Goal: Task Accomplishment & Management: Manage account settings

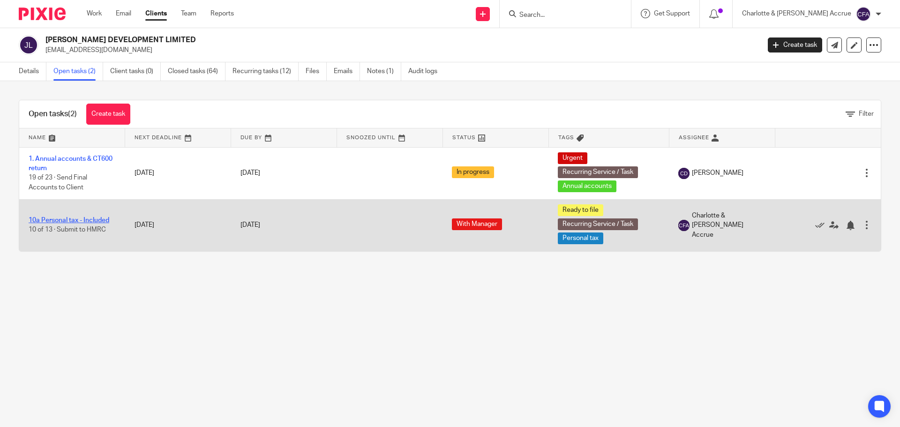
click at [76, 220] on link "10a Personal tax - Included" at bounding box center [69, 220] width 81 height 7
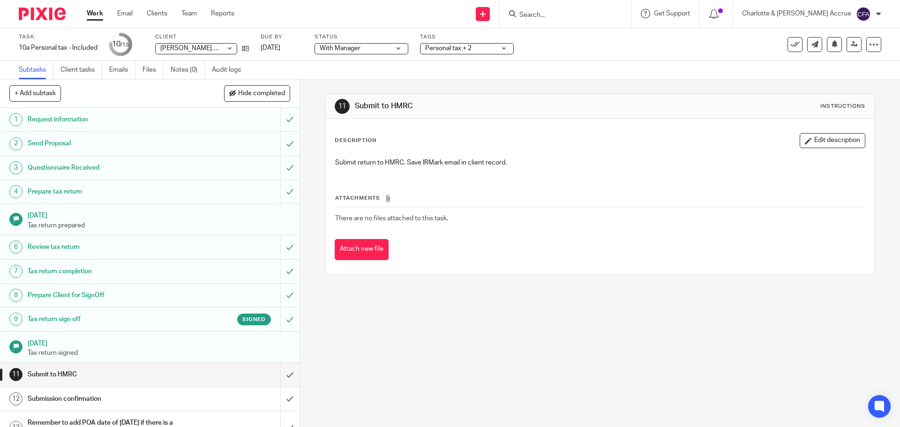
click at [95, 13] on link "Work" at bounding box center [95, 13] width 16 height 9
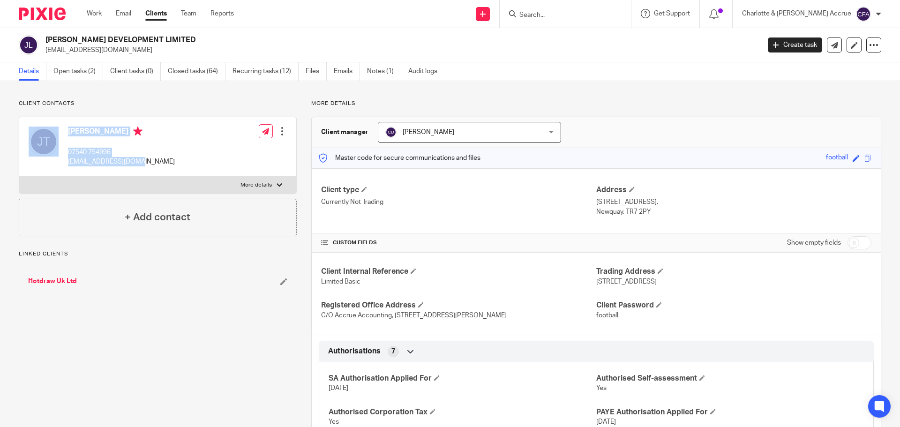
drag, startPoint x: 134, startPoint y: 162, endPoint x: 50, endPoint y: 160, distance: 83.9
click at [53, 161] on div "[PERSON_NAME] 07540 754996 [PERSON_NAME][EMAIL_ADDRESS][DOMAIN_NAME] Edit conta…" at bounding box center [157, 147] width 277 height 60
click at [145, 160] on div "[PERSON_NAME] 07540 754996 [PERSON_NAME][EMAIL_ADDRESS][DOMAIN_NAME] Edit conta…" at bounding box center [157, 147] width 277 height 60
drag, startPoint x: 141, startPoint y: 164, endPoint x: 44, endPoint y: 160, distance: 96.6
click at [44, 160] on div "[PERSON_NAME] 07540 754996 [PERSON_NAME][EMAIL_ADDRESS][DOMAIN_NAME] Edit conta…" at bounding box center [157, 147] width 277 height 60
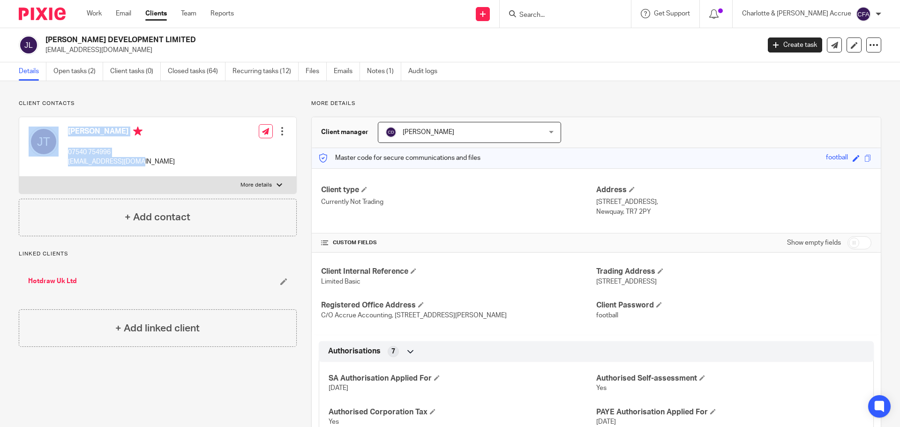
click at [136, 162] on div "Joshua Tyler 07540 754996 tyler.jsdt@gmail.com Edit contact Create client from …" at bounding box center [157, 147] width 277 height 60
drag, startPoint x: 136, startPoint y: 161, endPoint x: 68, endPoint y: 161, distance: 68.4
click at [68, 161] on div "Joshua Tyler 07540 754996 tyler.jsdt@gmail.com Edit contact Create client from …" at bounding box center [157, 147] width 277 height 60
copy p "tyler.jsdt@gmail.com"
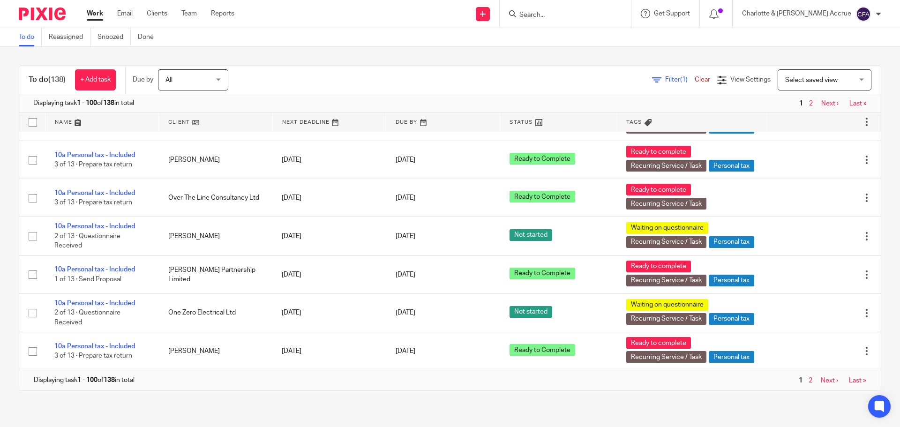
scroll to position [4483, 0]
click at [821, 382] on link "Next ›" at bounding box center [829, 380] width 17 height 7
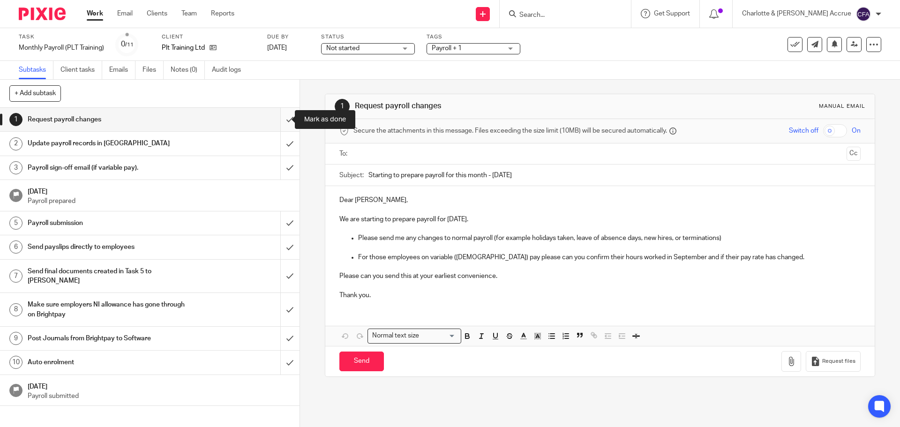
click at [276, 121] on input "submit" at bounding box center [149, 119] width 299 height 23
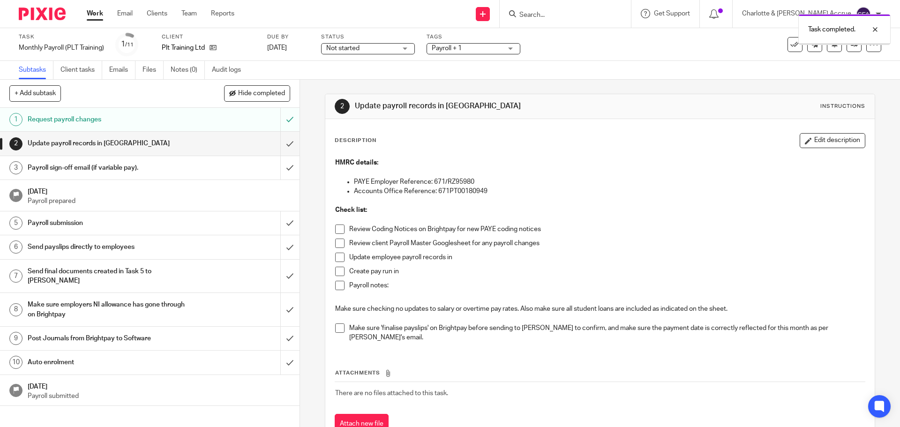
click at [281, 142] on input "submit" at bounding box center [149, 143] width 299 height 23
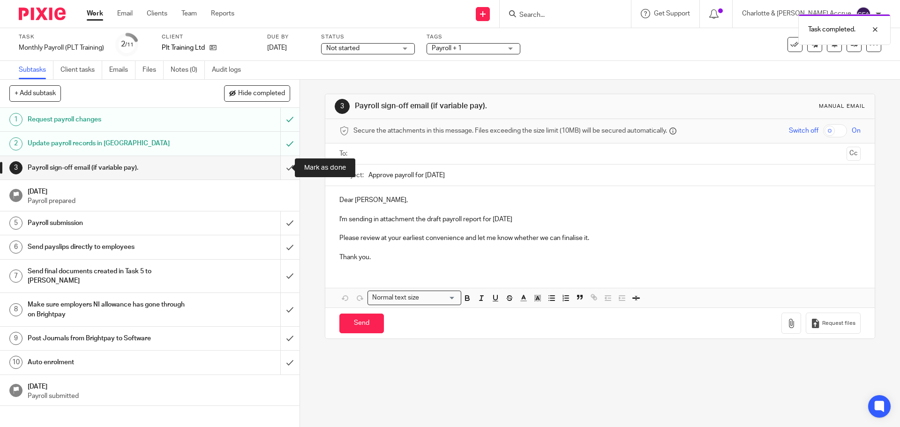
click at [280, 167] on input "submit" at bounding box center [149, 167] width 299 height 23
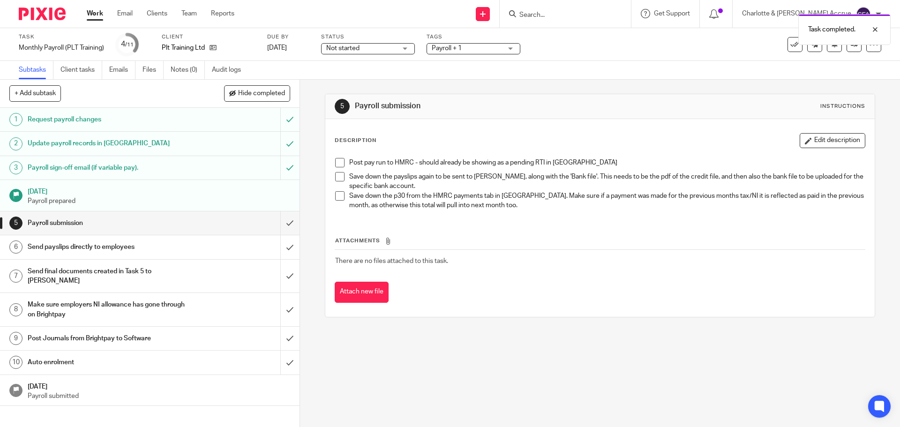
click at [489, 48] on span "Payroll + 1" at bounding box center [467, 49] width 70 height 10
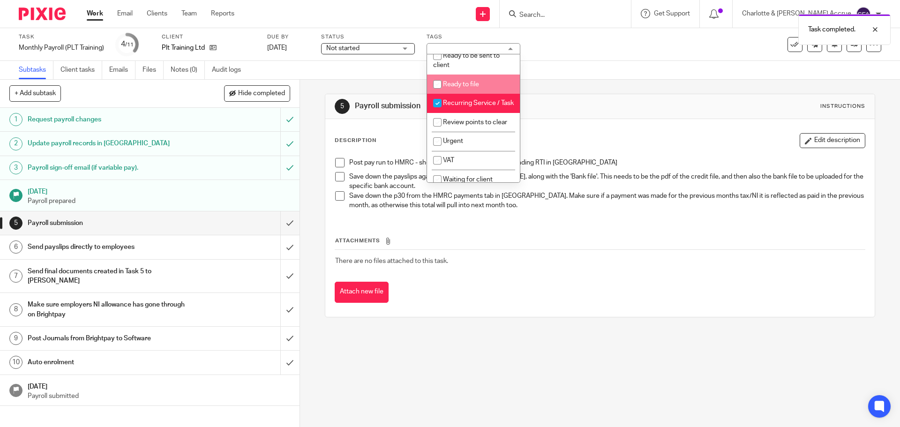
scroll to position [469, 0]
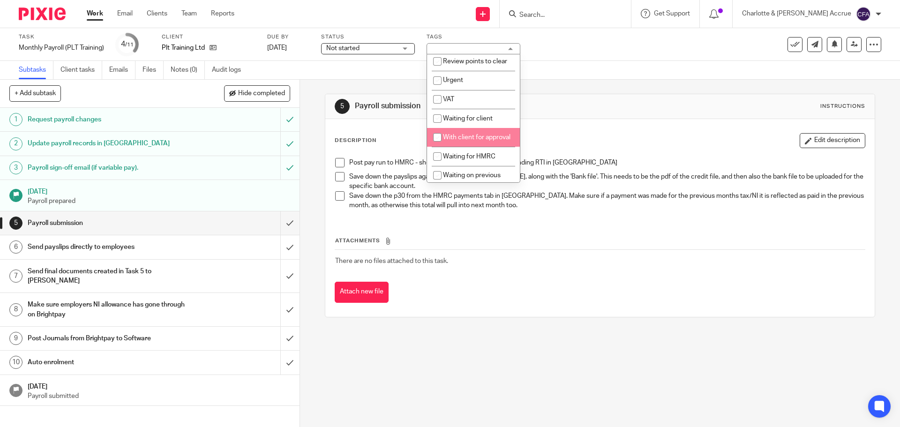
click at [453, 147] on li "With client for approval" at bounding box center [473, 137] width 93 height 19
checkbox input "true"
click at [313, 124] on div "5 Payroll submission Instructions Description Edit description Post pay run to …" at bounding box center [600, 253] width 600 height 347
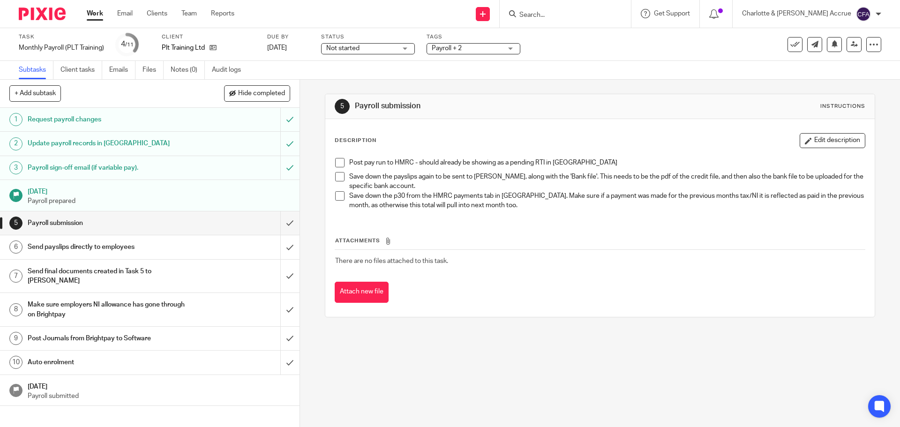
click at [405, 45] on div "Not started Not started" at bounding box center [368, 48] width 94 height 11
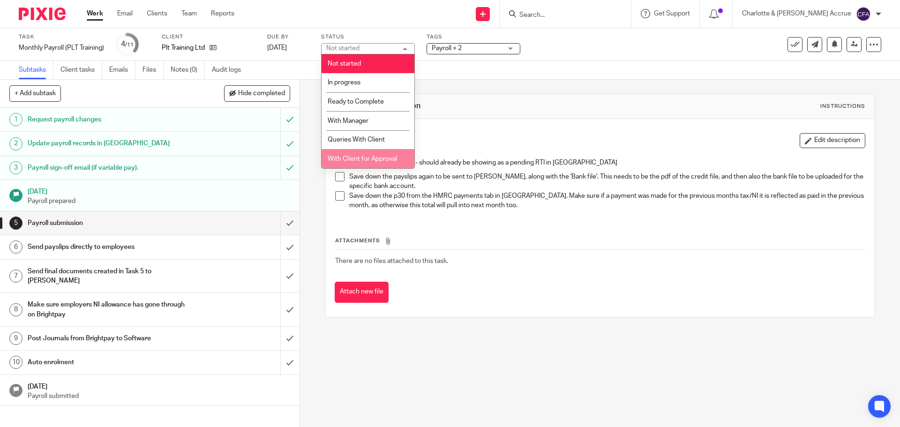
drag, startPoint x: 360, startPoint y: 154, endPoint x: 401, endPoint y: 95, distance: 72.1
click at [361, 154] on li "With Client for Approval" at bounding box center [367, 158] width 93 height 19
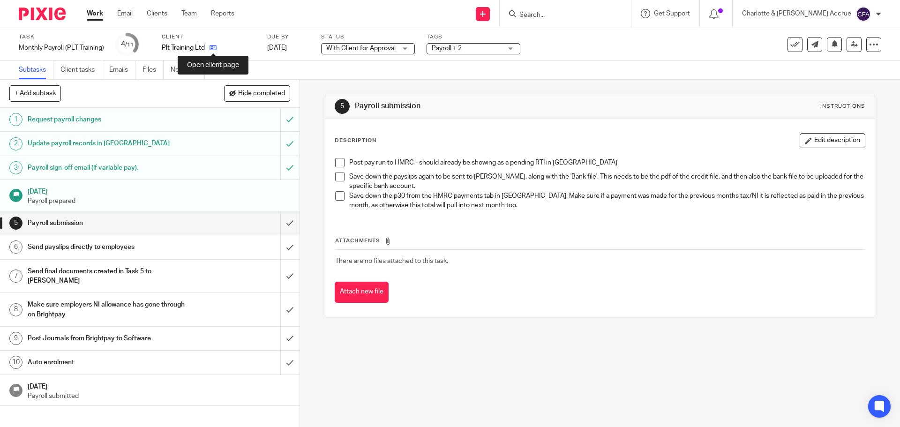
click at [214, 49] on icon at bounding box center [212, 47] width 7 height 7
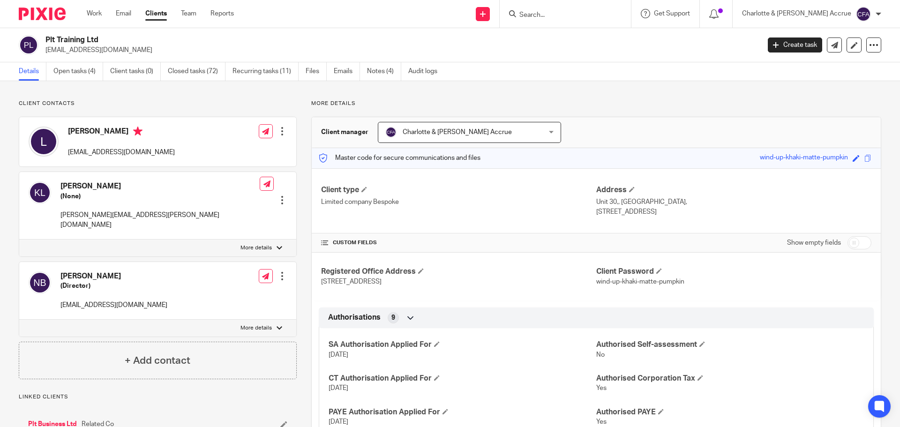
click at [278, 130] on div at bounding box center [281, 131] width 9 height 9
click at [228, 190] on span "Delete contact" at bounding box center [228, 192] width 44 height 7
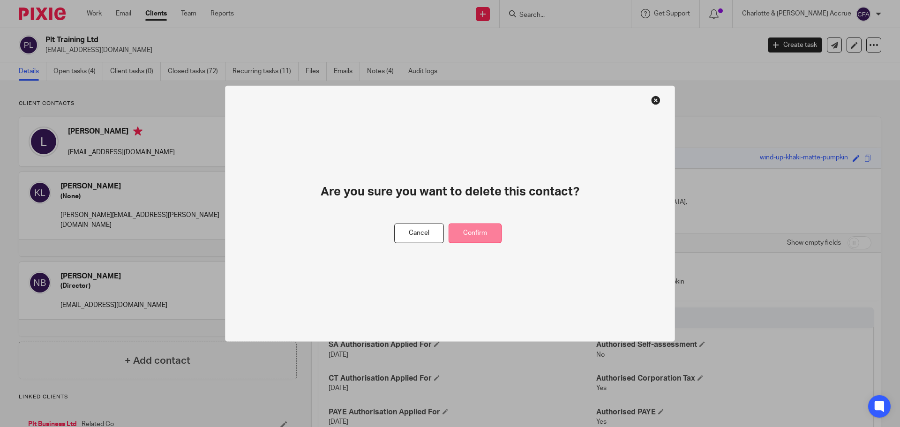
click at [469, 232] on button "Confirm" at bounding box center [474, 233] width 53 height 20
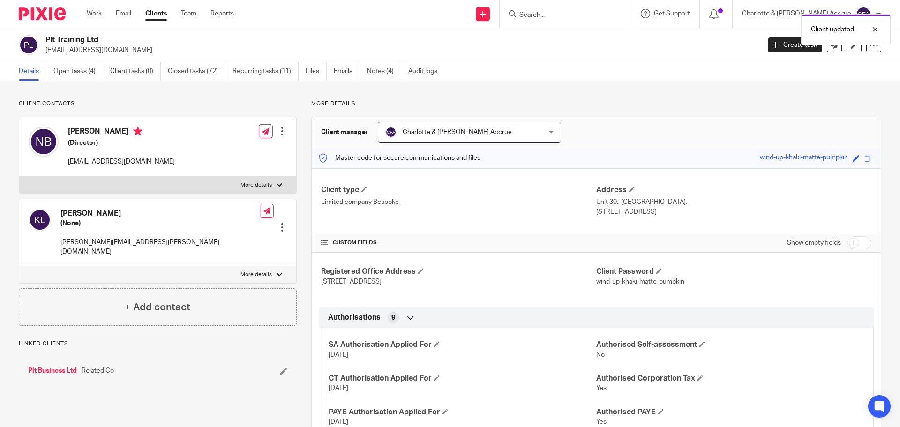
click at [279, 223] on div at bounding box center [281, 227] width 9 height 9
click at [230, 275] on button "Make primary" at bounding box center [218, 275] width 51 height 12
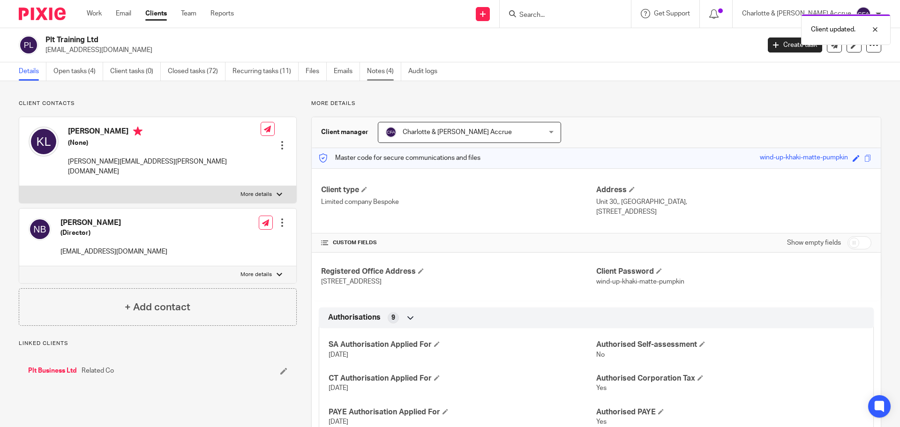
click at [377, 75] on link "Notes (4)" at bounding box center [384, 71] width 34 height 18
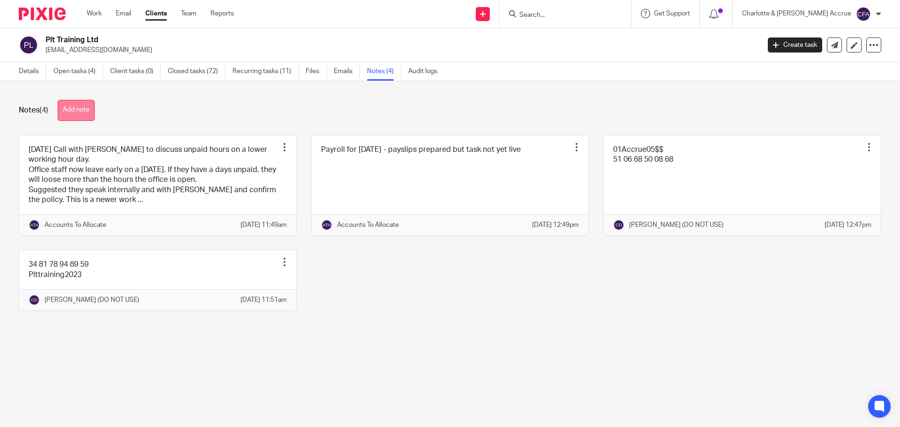
click at [75, 108] on button "Add note" at bounding box center [76, 110] width 37 height 21
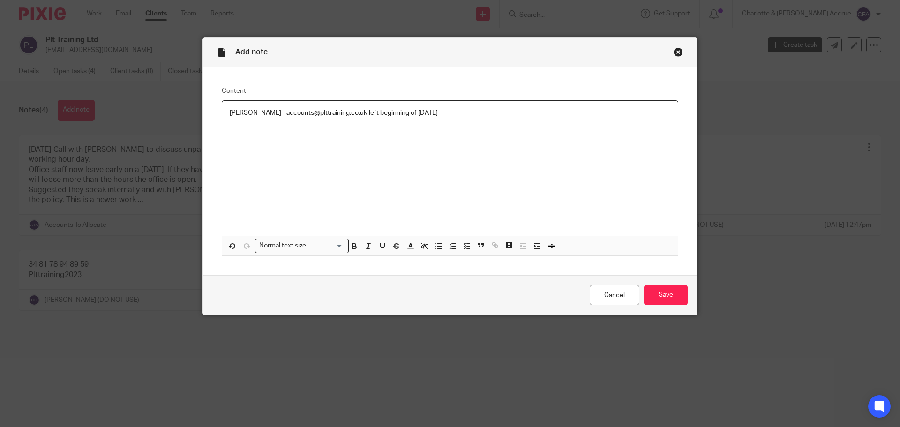
click at [329, 113] on p "[PERSON_NAME] - accounts@plttraining.co.uk-left beginning of [DATE]" at bounding box center [450, 112] width 441 height 9
click at [659, 295] on input "Save" at bounding box center [666, 295] width 44 height 20
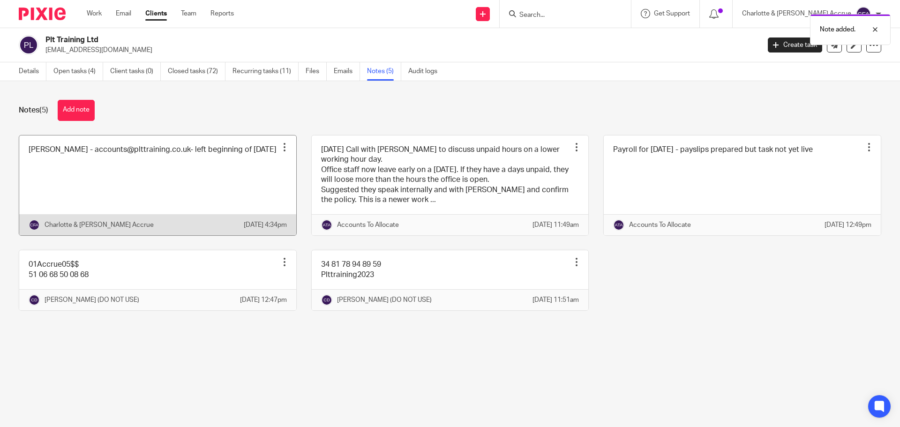
click at [277, 145] on div "Pin note Edit note Delete note" at bounding box center [284, 147] width 14 height 14
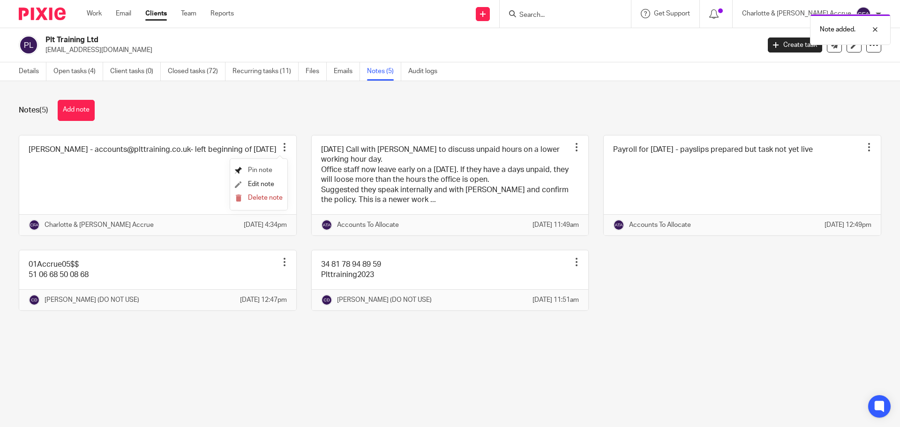
click at [267, 167] on span "Pin note" at bounding box center [260, 170] width 24 height 7
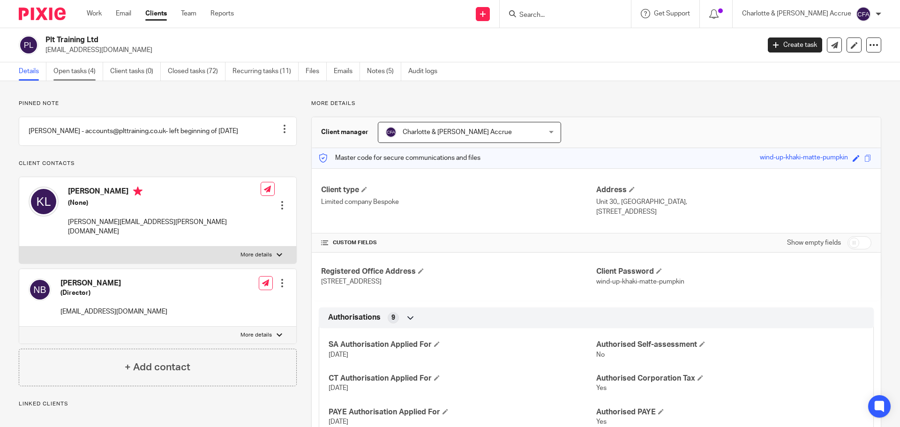
click at [60, 66] on link "Open tasks (4)" at bounding box center [78, 71] width 50 height 18
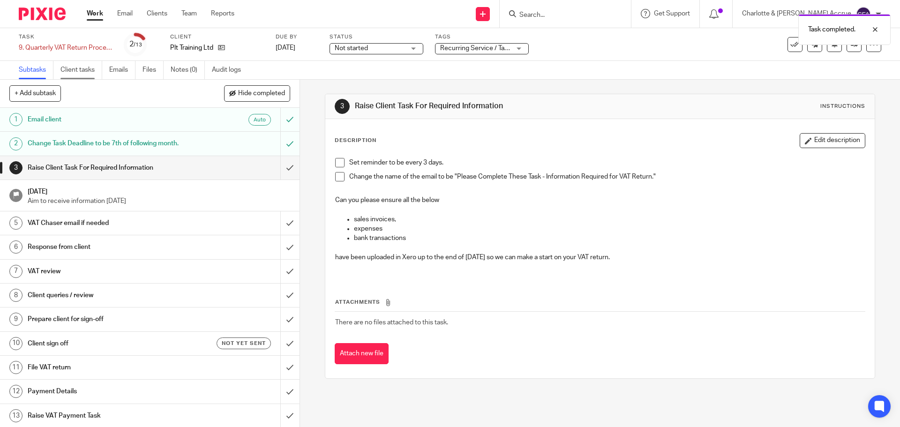
click at [76, 67] on link "Client tasks" at bounding box center [81, 70] width 42 height 18
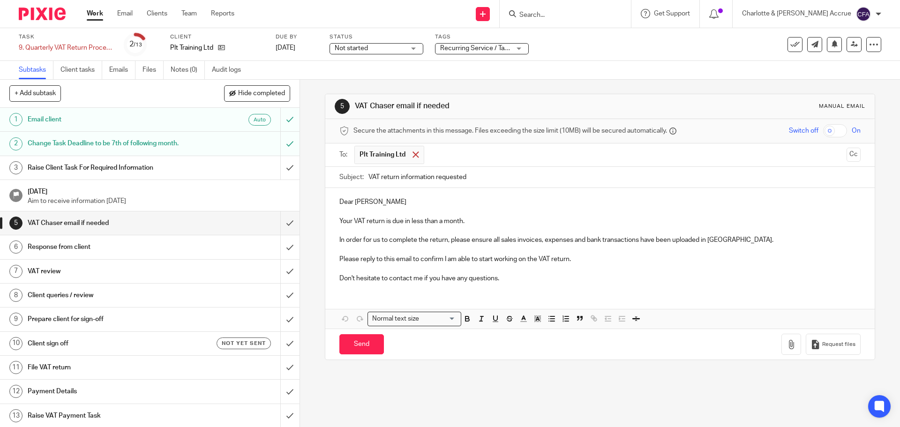
click at [412, 157] on span at bounding box center [415, 154] width 6 height 6
click at [402, 153] on input "text" at bounding box center [600, 154] width 486 height 11
click at [362, 343] on input "Send" at bounding box center [361, 344] width 45 height 20
type input "Sent"
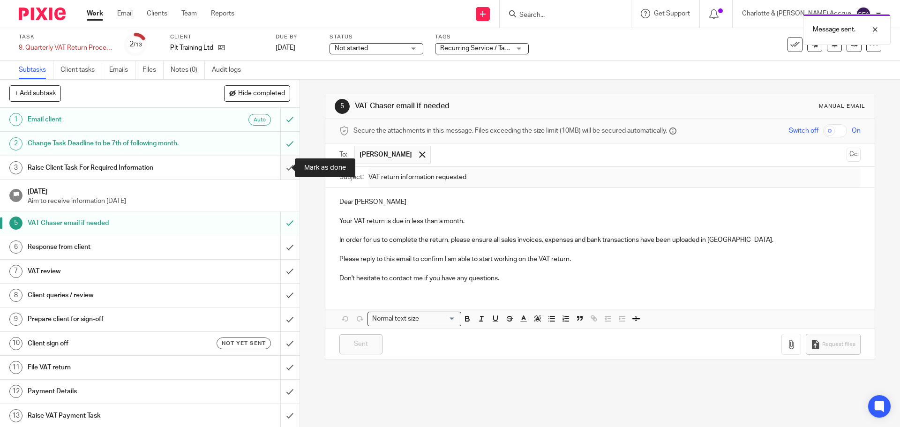
click at [279, 164] on input "submit" at bounding box center [149, 167] width 299 height 23
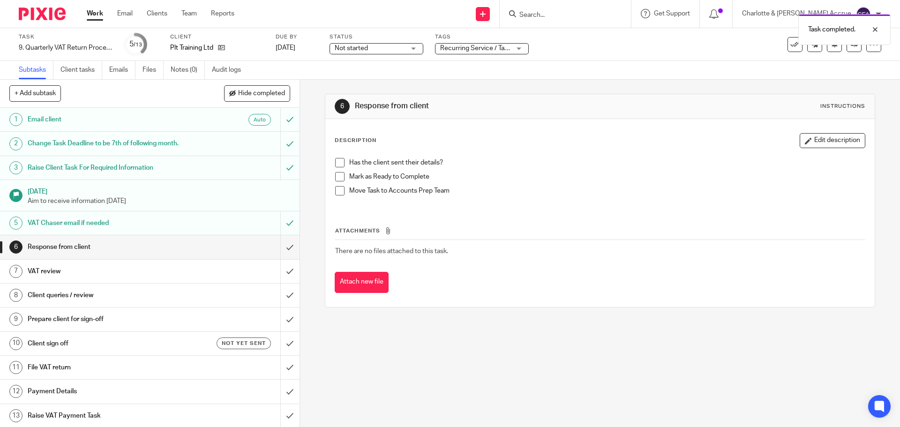
click at [491, 48] on span "Recurring Service / Task + 1" at bounding box center [480, 48] width 81 height 7
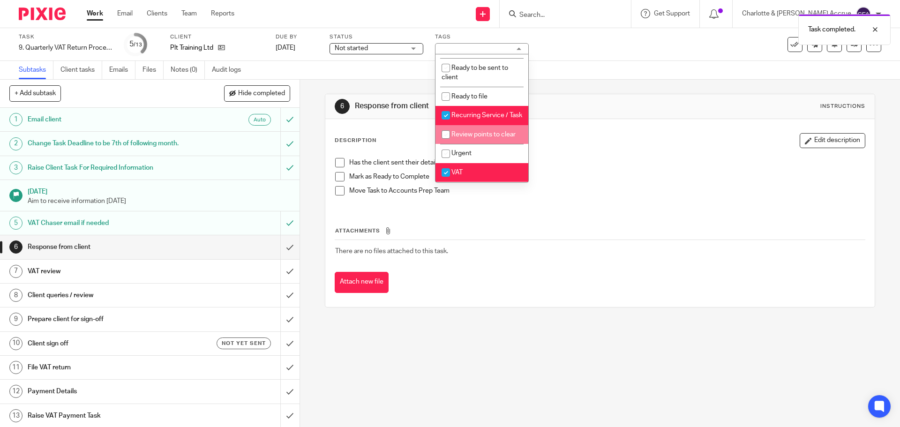
scroll to position [469, 0]
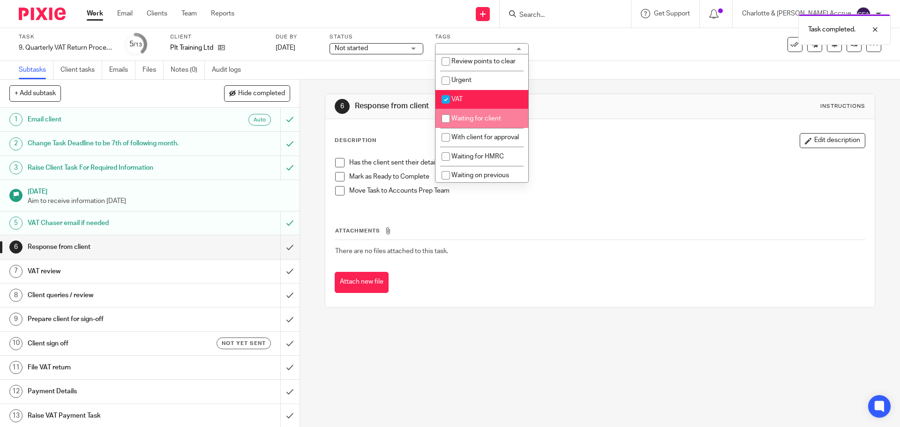
click at [479, 122] on span "Waiting for client" at bounding box center [476, 118] width 50 height 7
checkbox input "true"
click at [308, 144] on div "6 Response from client Instructions Description Edit description Has the client…" at bounding box center [600, 253] width 600 height 347
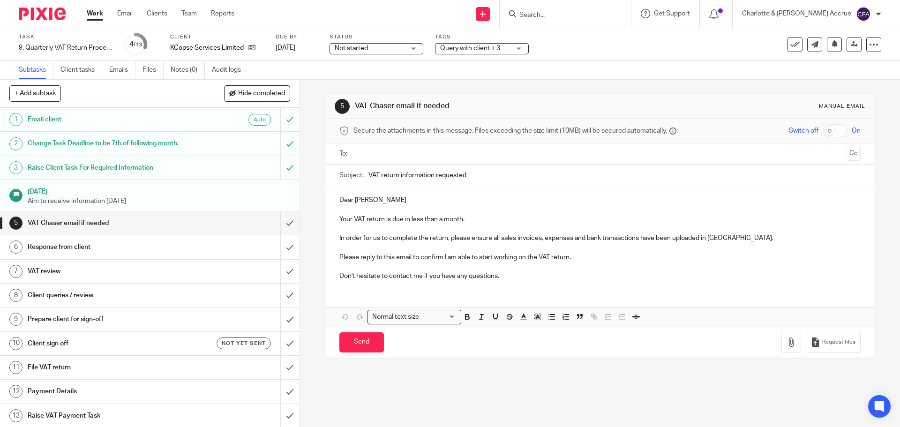
click at [383, 152] on input "text" at bounding box center [600, 154] width 486 height 11
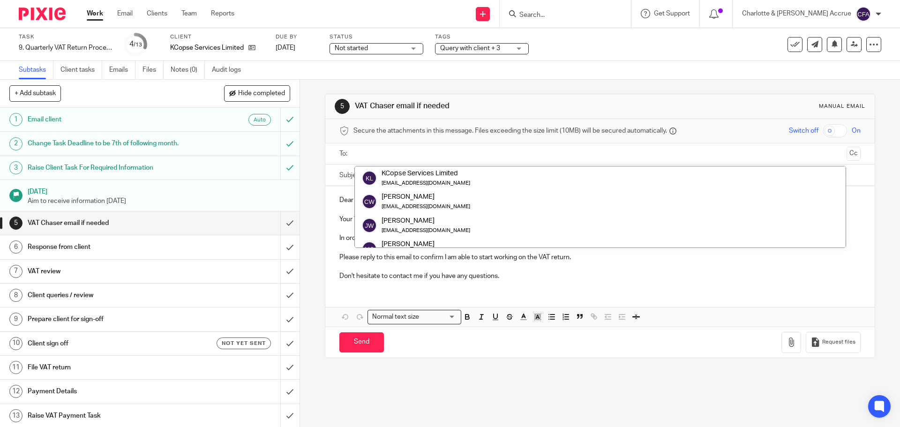
click at [383, 153] on input "text" at bounding box center [600, 154] width 486 height 11
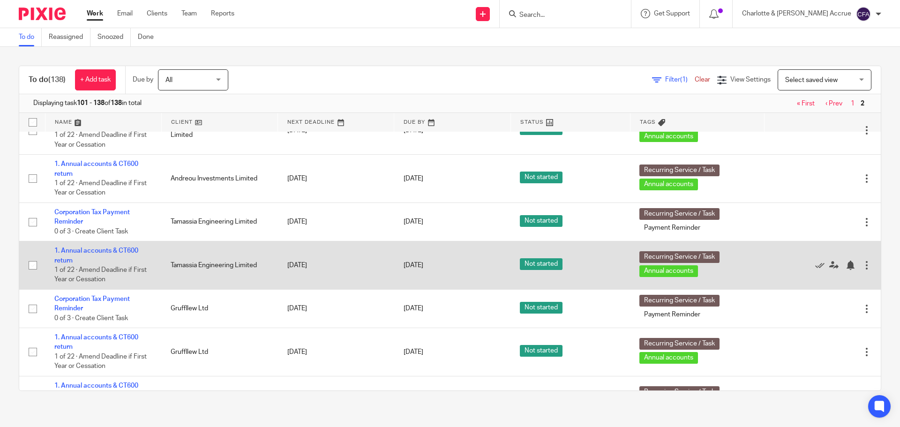
scroll to position [1672, 0]
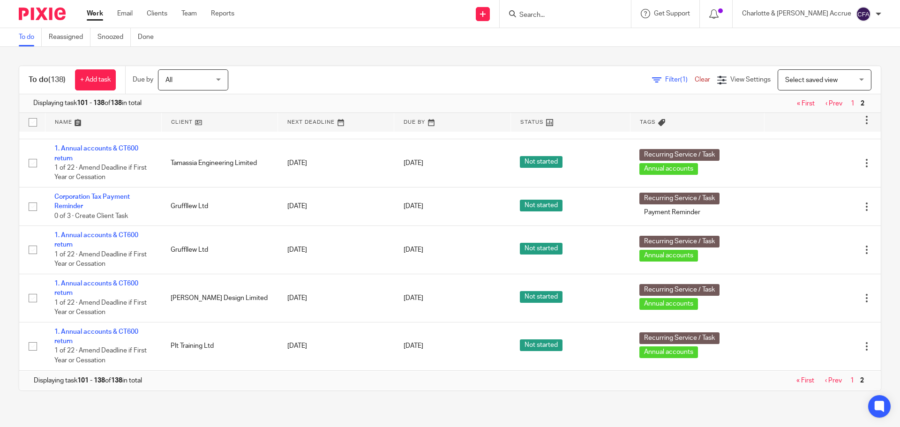
click at [825, 380] on link "‹ Prev" at bounding box center [833, 380] width 17 height 7
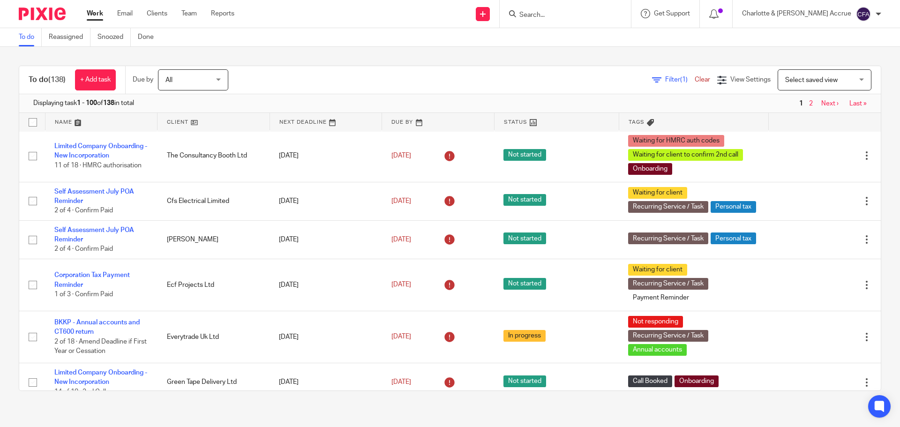
scroll to position [562, 0]
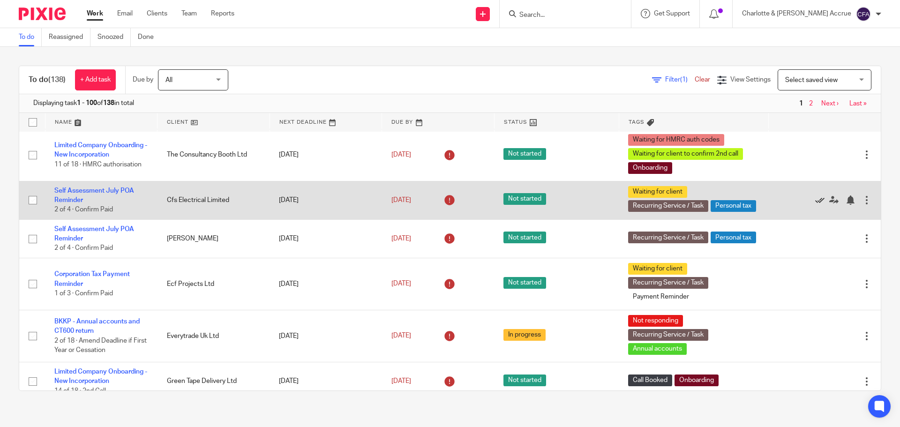
click at [815, 205] on icon at bounding box center [819, 199] width 9 height 9
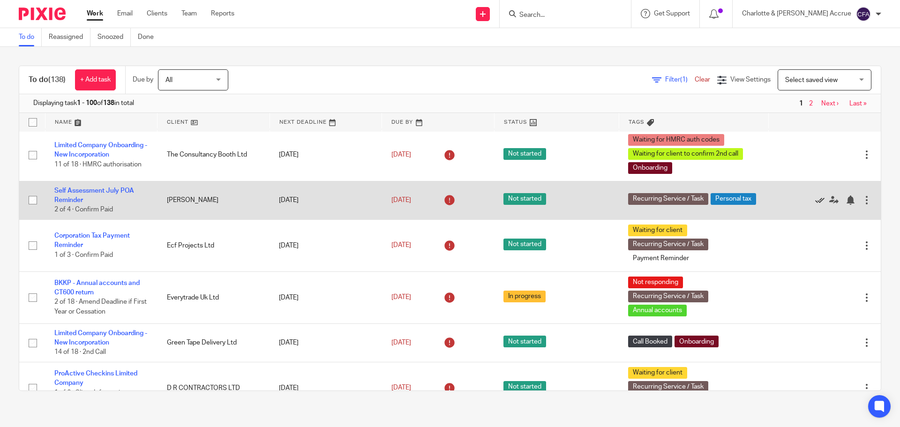
click at [815, 205] on icon at bounding box center [819, 199] width 9 height 9
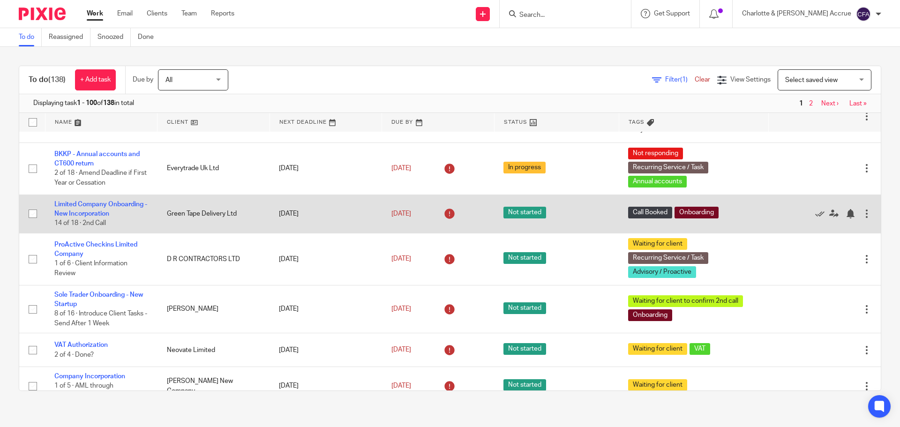
scroll to position [656, 0]
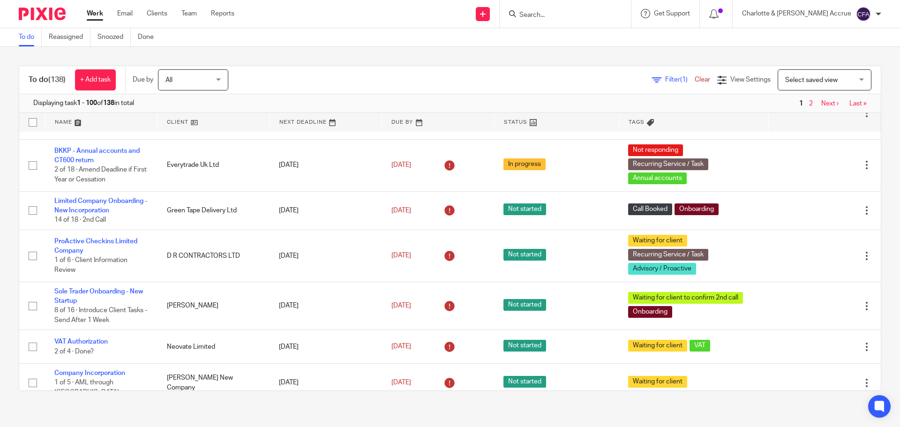
click at [570, 19] on input "Search" at bounding box center [560, 15] width 84 height 8
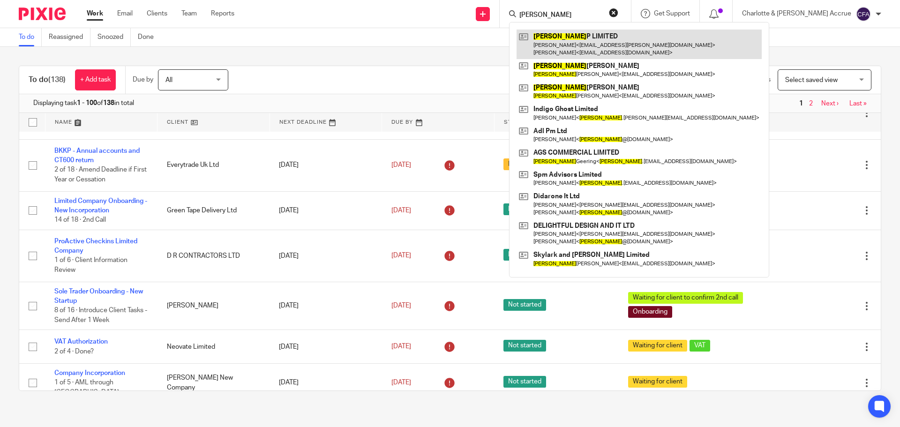
type input "andy"
click at [599, 33] on link at bounding box center [638, 44] width 245 height 29
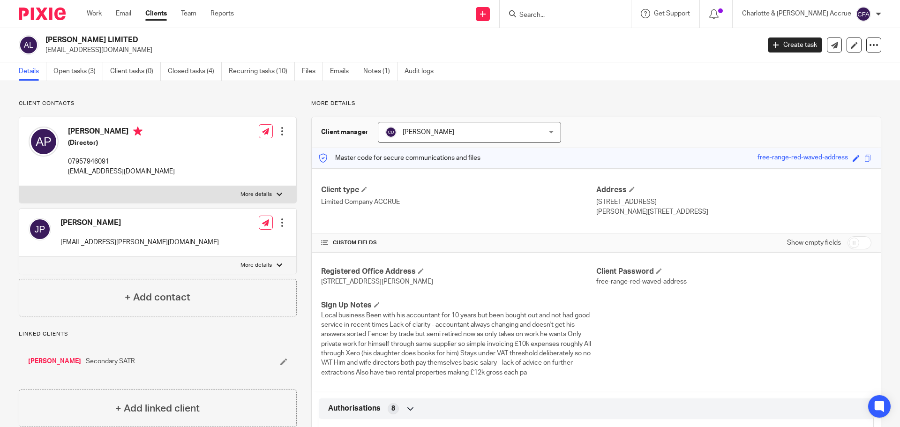
click at [81, 14] on div "Work Email Clients Team Reports Work Email Clients Team Reports Settings" at bounding box center [162, 14] width 171 height 28
click at [90, 13] on link "Work" at bounding box center [94, 13] width 15 height 9
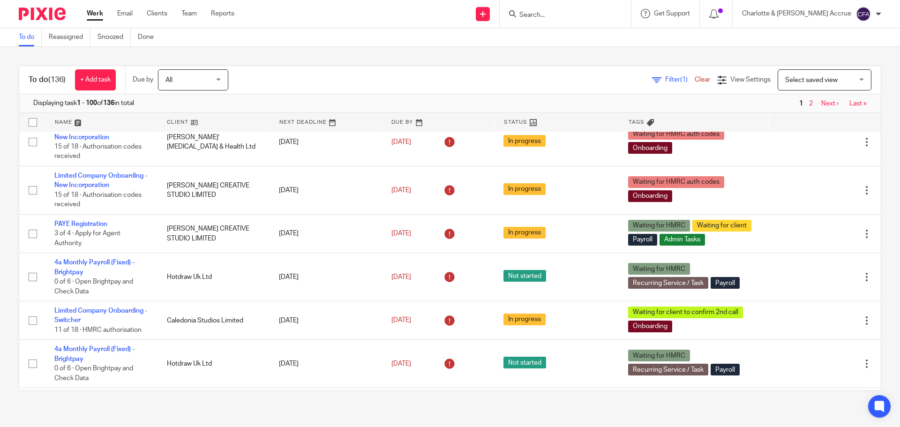
scroll to position [187, 0]
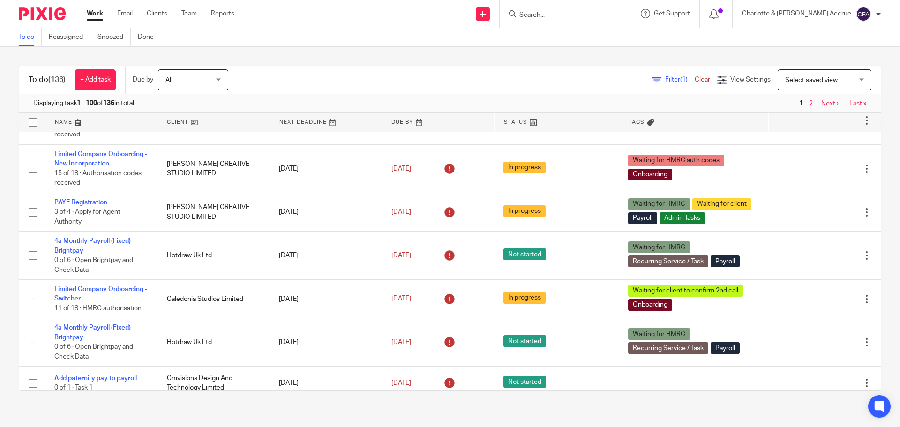
click at [573, 10] on form at bounding box center [568, 14] width 100 height 12
click at [571, 15] on input "Search" at bounding box center [560, 15] width 84 height 8
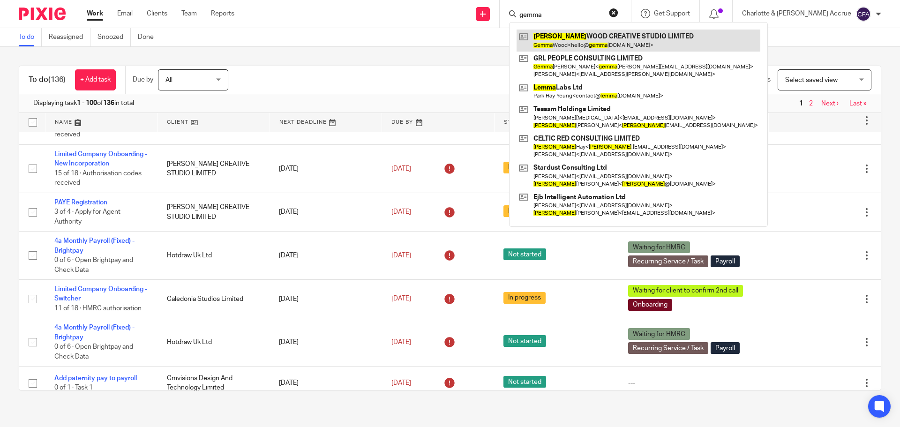
type input "gemma"
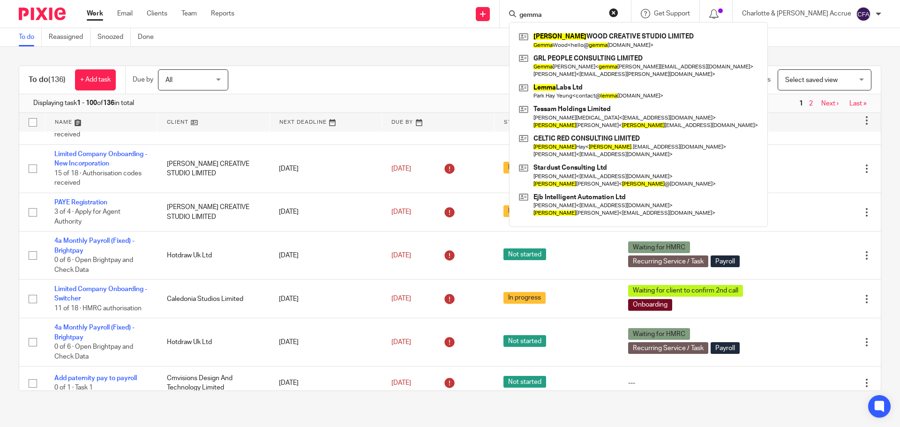
click at [272, 74] on div "Filter (1) Clear View Settings View Settings (1) Filters Clear Save Manage save…" at bounding box center [563, 79] width 636 height 21
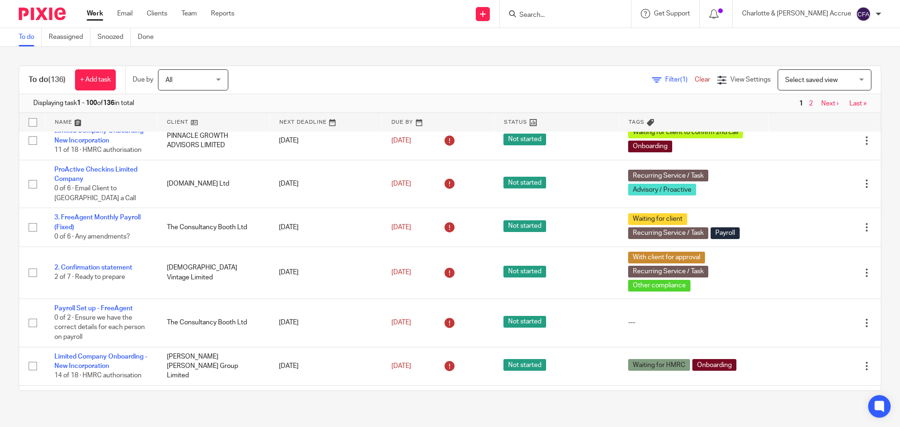
scroll to position [937, 0]
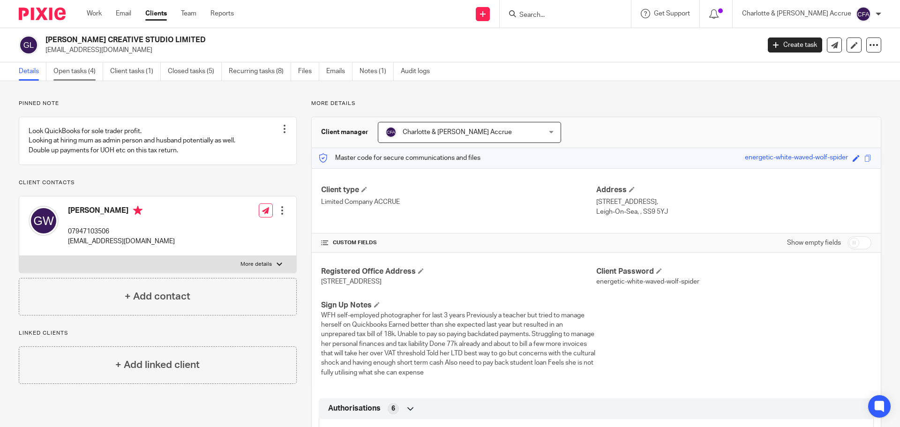
click at [69, 76] on link "Open tasks (4)" at bounding box center [78, 71] width 50 height 18
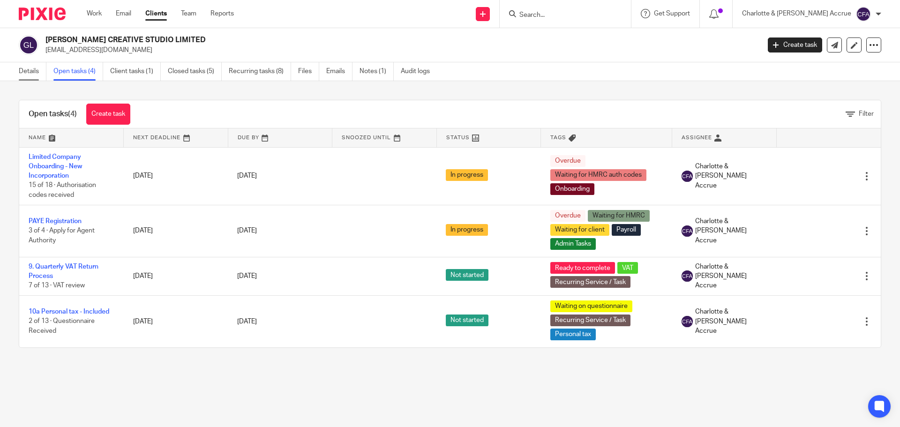
click at [26, 73] on link "Details" at bounding box center [33, 71] width 28 height 18
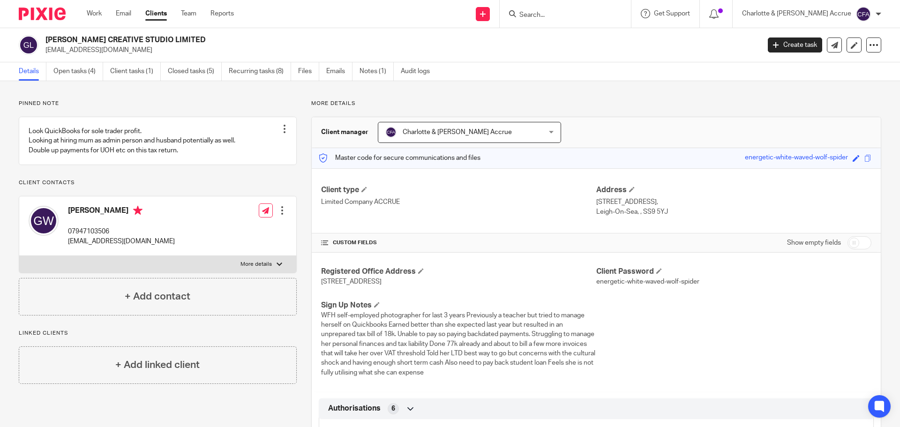
drag, startPoint x: 212, startPoint y: 40, endPoint x: 45, endPoint y: 37, distance: 166.9
click at [45, 37] on div "[PERSON_NAME] CREATIVE STUDIO LIMITED [EMAIL_ADDRESS][DOMAIN_NAME]" at bounding box center [386, 45] width 735 height 20
copy h2 "[PERSON_NAME] CREATIVE STUDIO LIMITED"
click at [168, 52] on p "[EMAIL_ADDRESS][DOMAIN_NAME]" at bounding box center [399, 49] width 708 height 9
drag, startPoint x: 166, startPoint y: 51, endPoint x: 46, endPoint y: 53, distance: 120.0
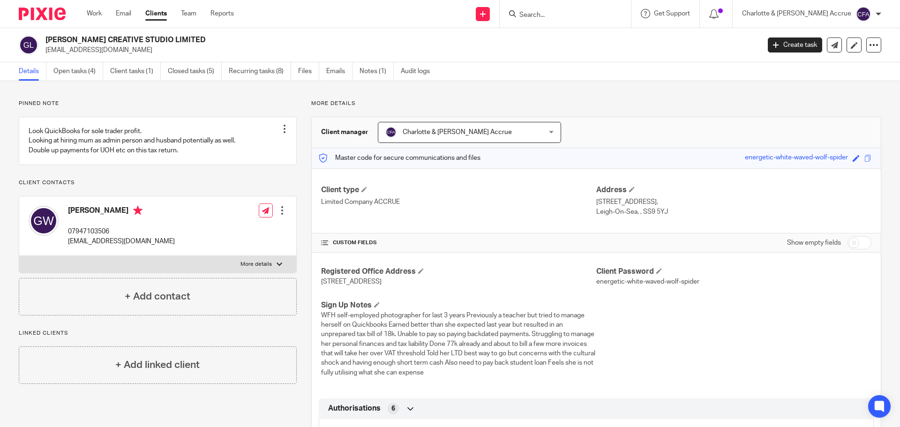
click at [46, 53] on p "[EMAIL_ADDRESS][DOMAIN_NAME]" at bounding box center [399, 49] width 708 height 9
copy p "[EMAIL_ADDRESS][DOMAIN_NAME]"
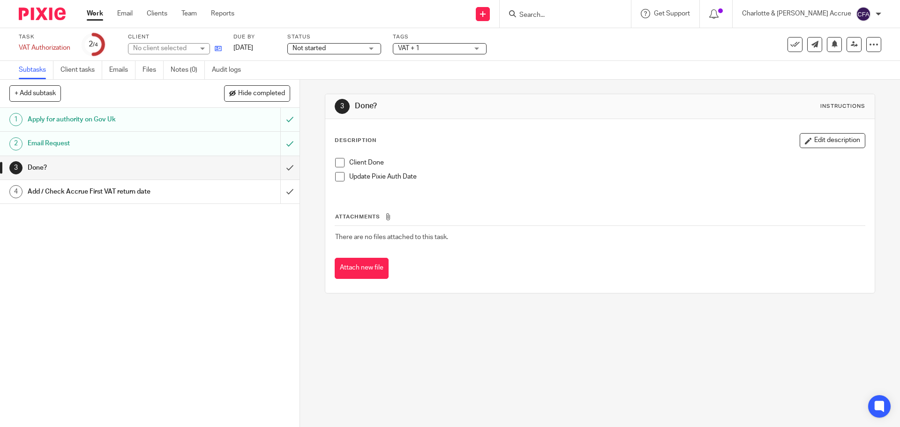
click at [221, 48] on icon at bounding box center [218, 48] width 7 height 7
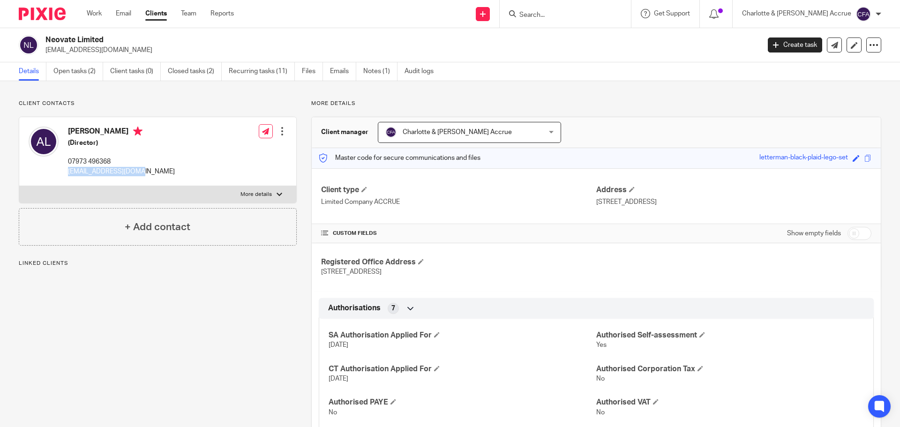
click at [67, 172] on div "[PERSON_NAME] (Director) 07973 496368 [EMAIL_ADDRESS][DOMAIN_NAME] Edit contact…" at bounding box center [157, 151] width 277 height 69
